Goal: Information Seeking & Learning: Learn about a topic

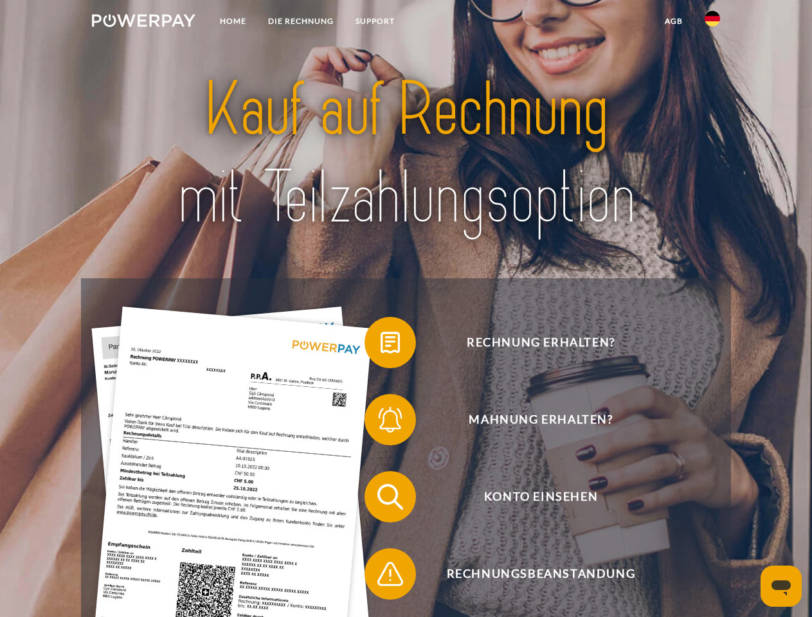
click at [143, 23] on img at bounding box center [144, 20] width 104 height 13
click at [713, 23] on img at bounding box center [712, 18] width 15 height 15
click at [673, 21] on link "agb" at bounding box center [674, 21] width 40 height 23
click at [381, 345] on span at bounding box center [371, 343] width 64 height 64
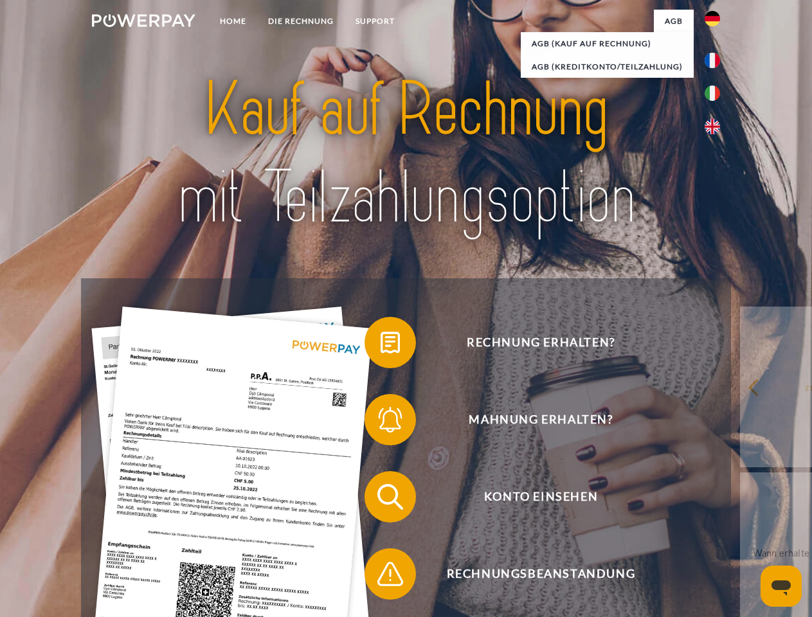
click at [381, 423] on span at bounding box center [371, 420] width 64 height 64
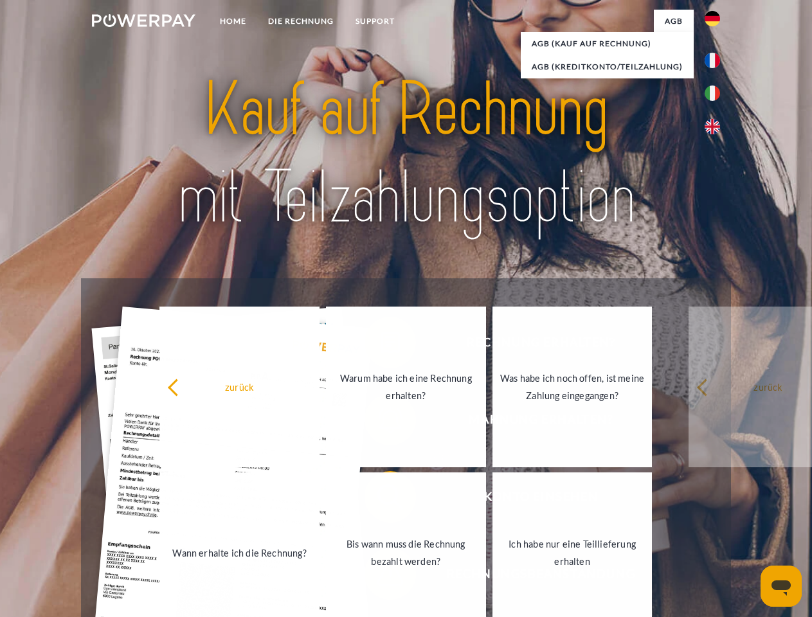
click at [381, 500] on link "Bis wann muss die Rechnung bezahlt werden?" at bounding box center [406, 553] width 160 height 161
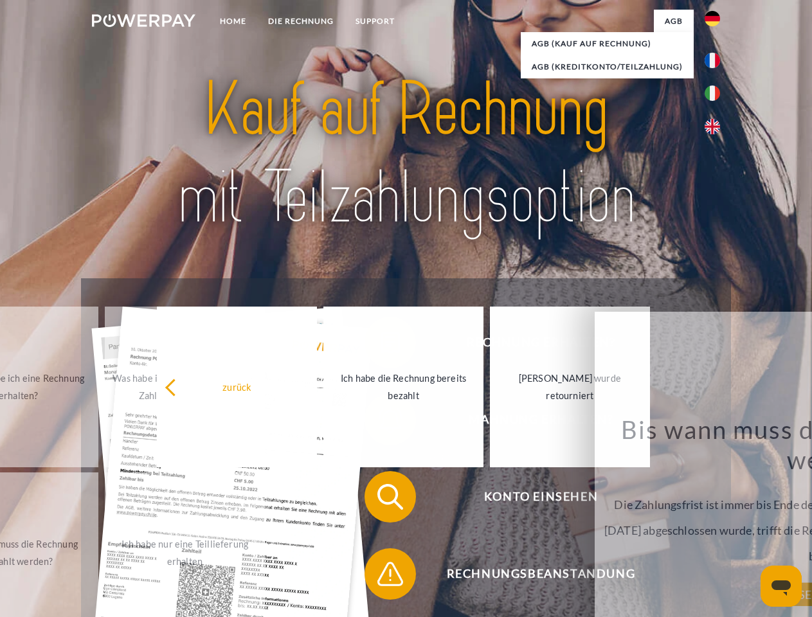
click at [381, 577] on span at bounding box center [371, 574] width 64 height 64
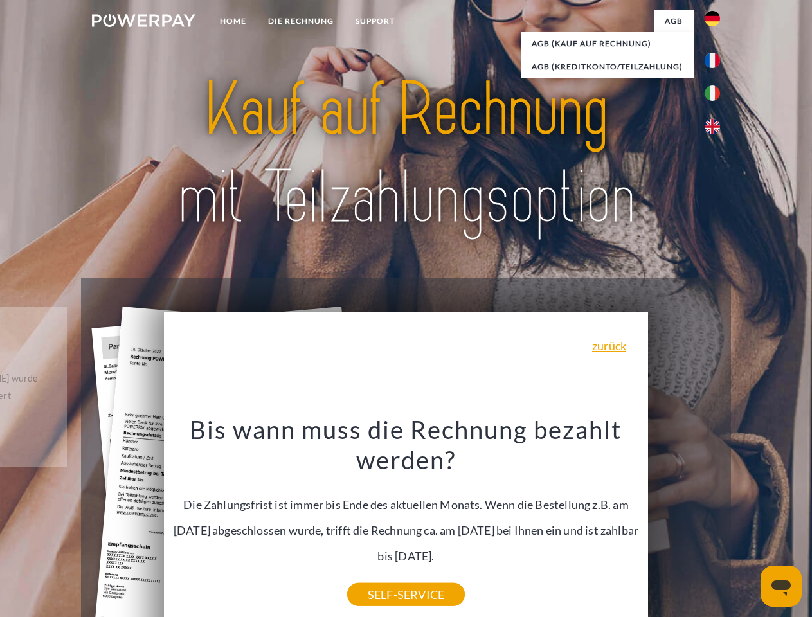
click at [781, 587] on icon "Messaging-Fenster öffnen" at bounding box center [781, 588] width 19 height 15
